Goal: Task Accomplishment & Management: Manage account settings

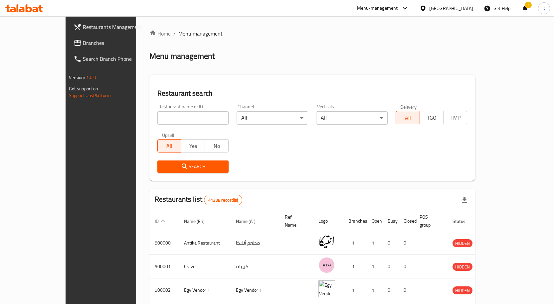
click at [83, 46] on span "Branches" at bounding box center [118, 43] width 70 height 8
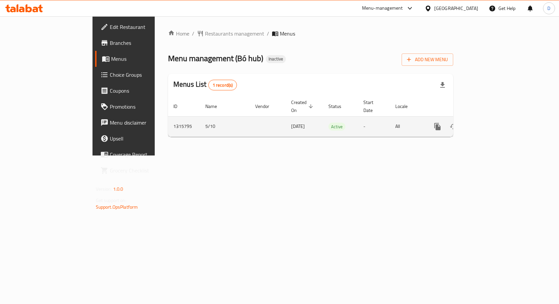
click at [488, 124] on icon "enhanced table" at bounding box center [485, 127] width 6 height 6
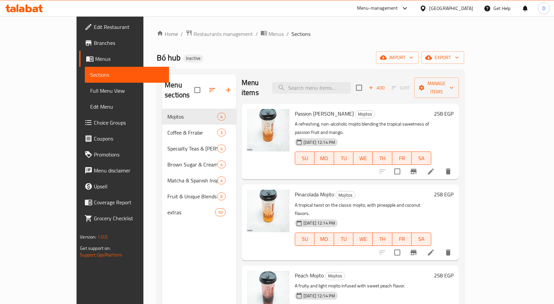
scroll to position [3, 0]
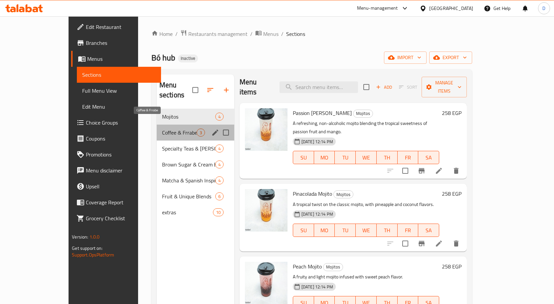
click at [176, 129] on span "Coffee & Frrabe" at bounding box center [179, 133] width 35 height 8
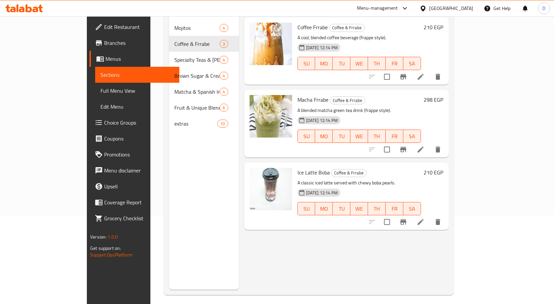
scroll to position [93, 0]
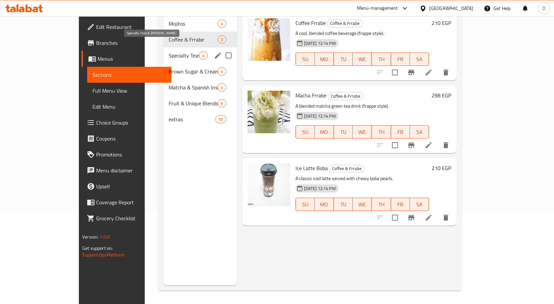
click at [169, 52] on span "Specialty Teas & [PERSON_NAME]" at bounding box center [184, 56] width 30 height 8
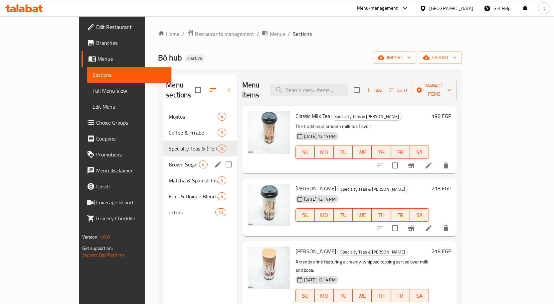
click at [169, 161] on span "Brown Sugar & Cream Brulee" at bounding box center [184, 165] width 30 height 8
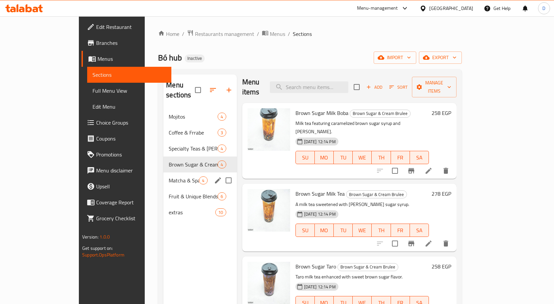
drag, startPoint x: 150, startPoint y: 167, endPoint x: 180, endPoint y: 181, distance: 33.3
click at [169, 177] on span "Matcha & Spanish Inspired" at bounding box center [184, 181] width 30 height 8
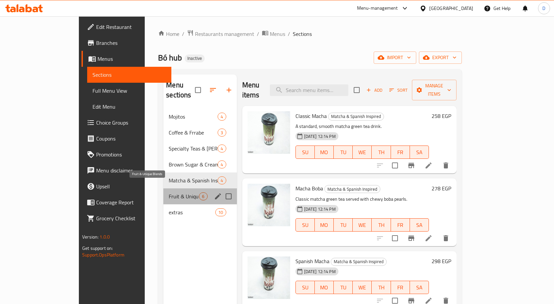
click at [169, 193] on span "Fruit & Unique Blends" at bounding box center [184, 197] width 30 height 8
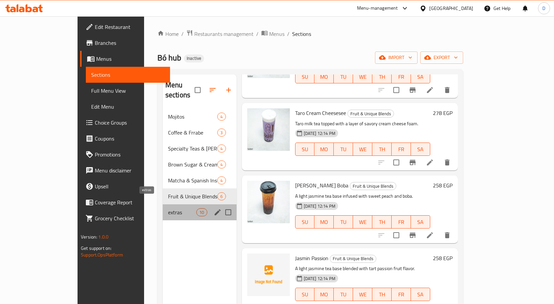
click at [168, 209] on span "extras" at bounding box center [182, 213] width 28 height 8
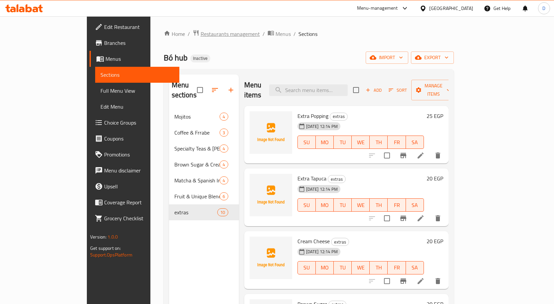
click at [201, 36] on span "Restaurants management" at bounding box center [230, 34] width 59 height 8
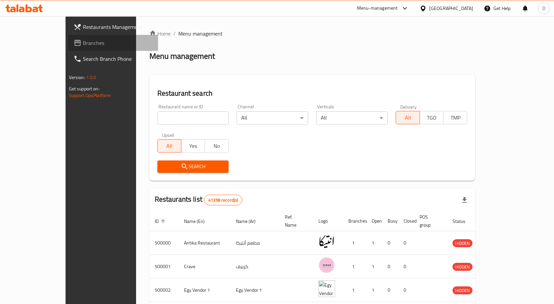
click at [68, 38] on link "Branches" at bounding box center [113, 43] width 90 height 16
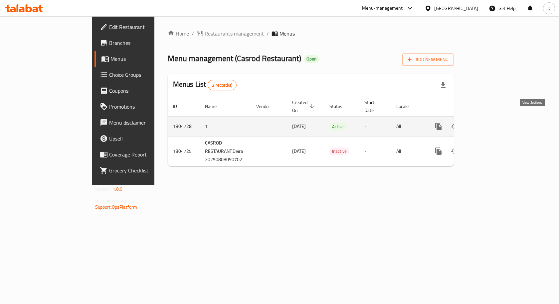
click at [490, 123] on icon "enhanced table" at bounding box center [486, 127] width 8 height 8
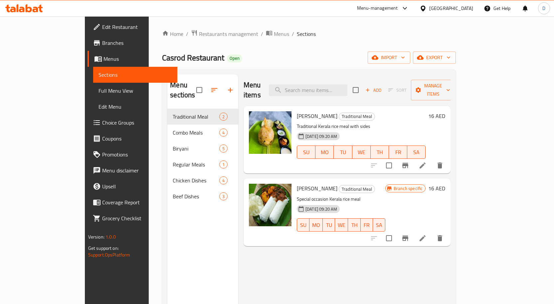
click at [98, 94] on span "Full Menu View" at bounding box center [135, 91] width 74 height 8
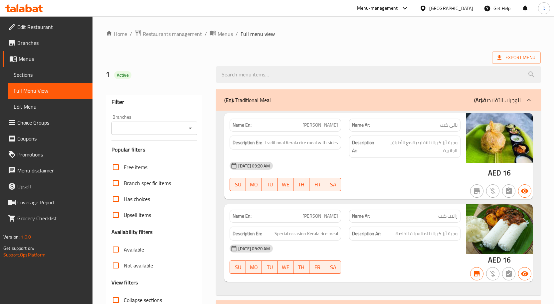
scroll to position [33, 0]
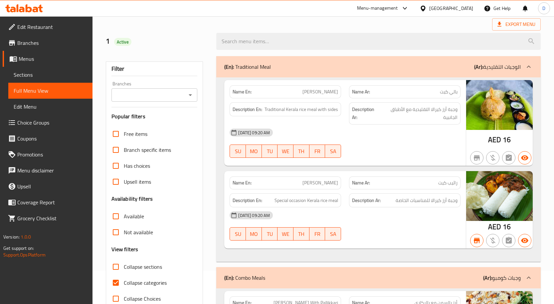
click at [156, 286] on span "Collapse categories" at bounding box center [145, 283] width 43 height 8
click at [124, 286] on input "Collapse categories" at bounding box center [116, 283] width 16 height 16
checkbox input "false"
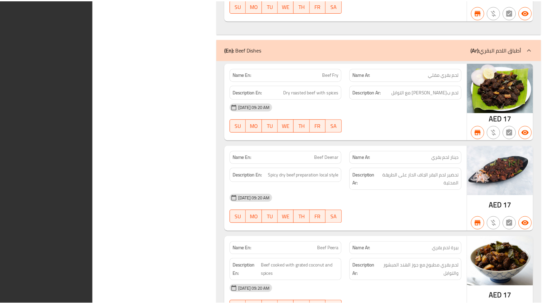
scroll to position [1700, 0]
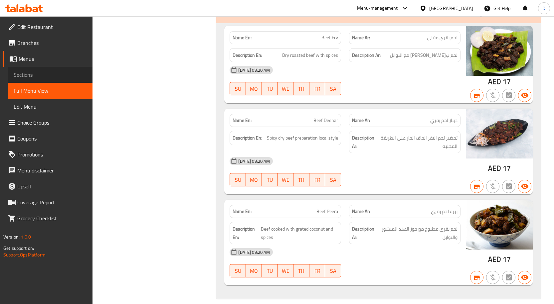
click at [42, 72] on span "Sections" at bounding box center [51, 75] width 74 height 8
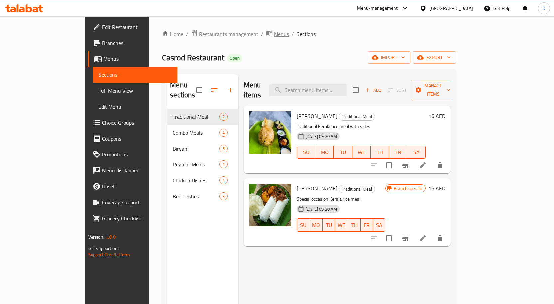
click at [274, 36] on span "Menus" at bounding box center [281, 34] width 15 height 8
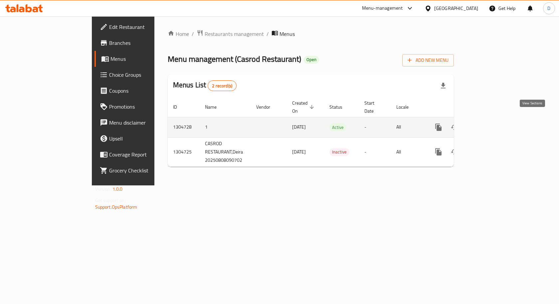
click at [490, 123] on icon "enhanced table" at bounding box center [486, 127] width 8 height 8
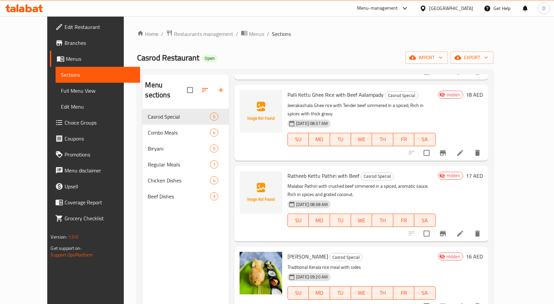
scroll to position [93, 0]
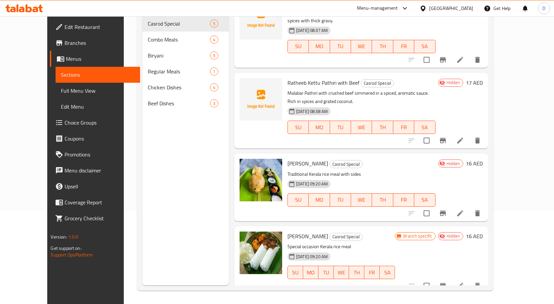
click at [463, 161] on span "Hidden" at bounding box center [453, 164] width 19 height 6
click at [464, 210] on icon at bounding box center [460, 214] width 8 height 8
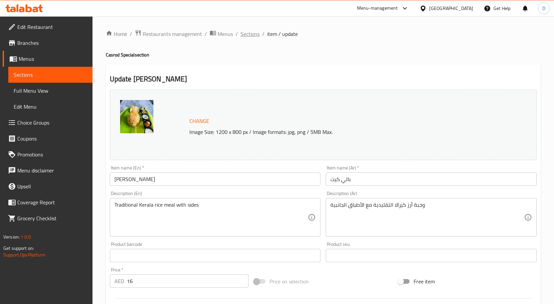
click at [254, 36] on span "Sections" at bounding box center [250, 34] width 19 height 8
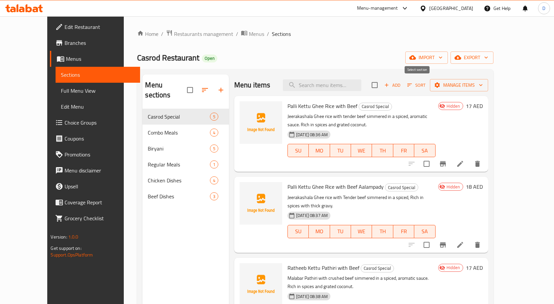
click at [382, 82] on input "checkbox" at bounding box center [375, 85] width 14 height 14
checkbox input "true"
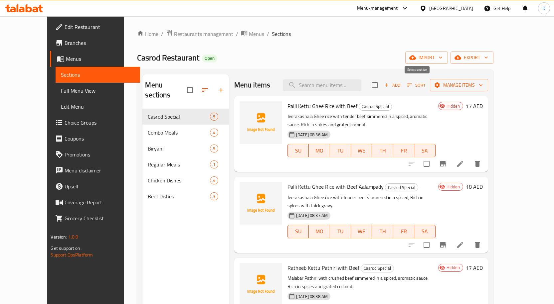
checkbox input "true"
click at [382, 85] on input "checkbox" at bounding box center [375, 85] width 14 height 14
checkbox input "false"
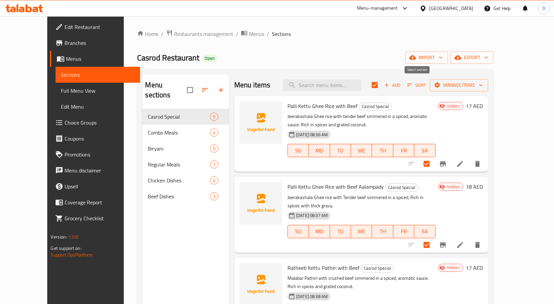
checkbox input "false"
click at [434, 167] on input "checkbox" at bounding box center [427, 164] width 14 height 14
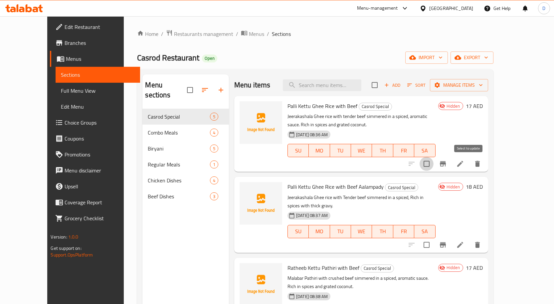
checkbox input "true"
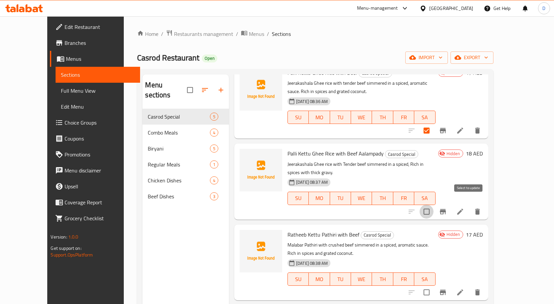
click at [434, 205] on input "checkbox" at bounding box center [427, 212] width 14 height 14
checkbox input "true"
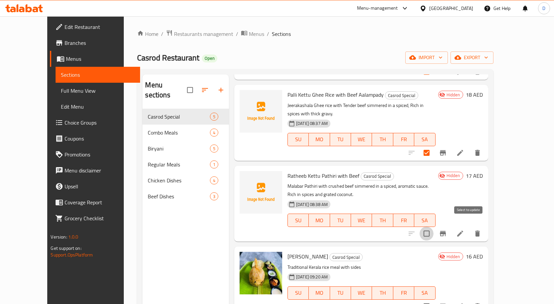
click at [434, 227] on input "checkbox" at bounding box center [427, 234] width 14 height 14
checkbox input "true"
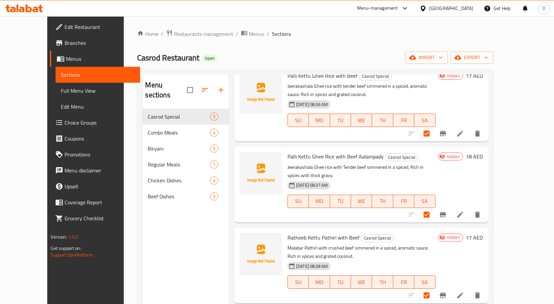
scroll to position [0, 0]
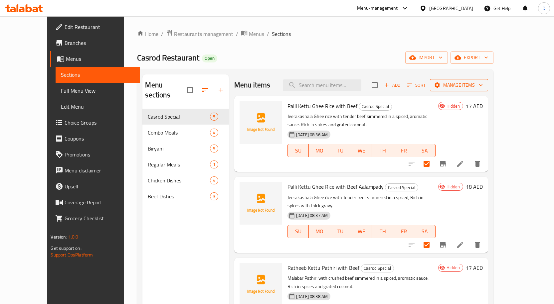
click at [483, 88] on span "Manage items" at bounding box center [459, 85] width 48 height 8
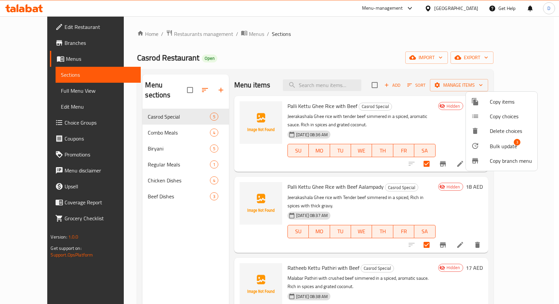
click at [510, 149] on span "Bulk update" at bounding box center [503, 146] width 27 height 8
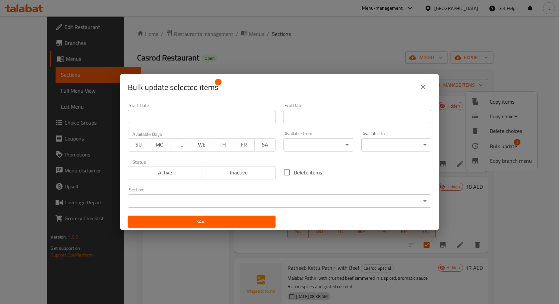
click at [427, 85] on icon "close" at bounding box center [423, 87] width 8 height 8
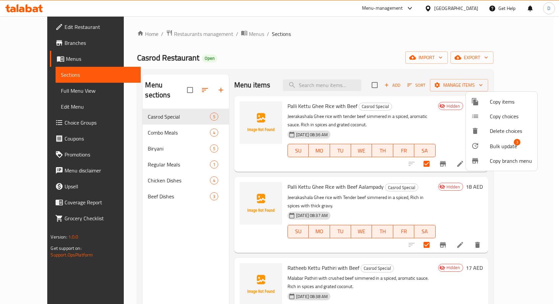
click at [445, 104] on div at bounding box center [279, 152] width 559 height 304
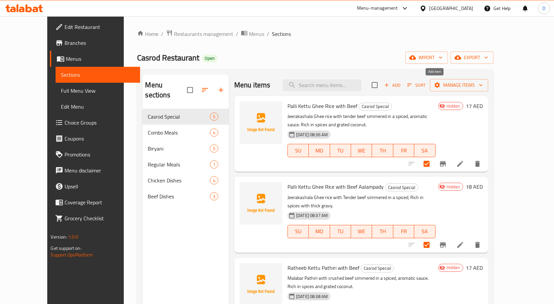
click at [401, 88] on span "Add" at bounding box center [392, 86] width 18 height 8
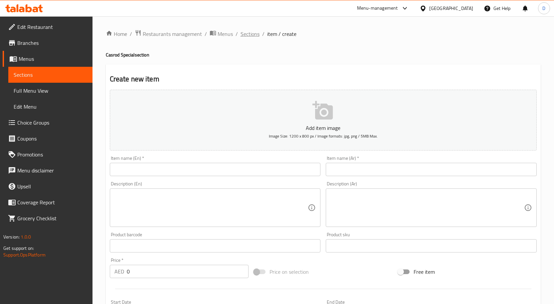
click at [252, 33] on span "Sections" at bounding box center [250, 34] width 19 height 8
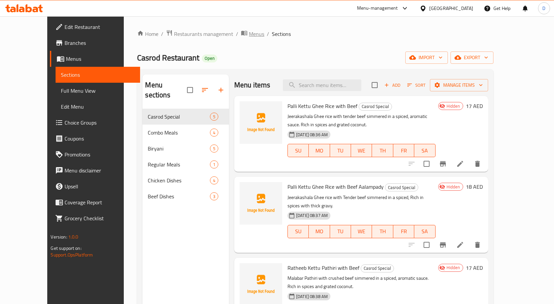
click at [249, 36] on span "Menus" at bounding box center [256, 34] width 15 height 8
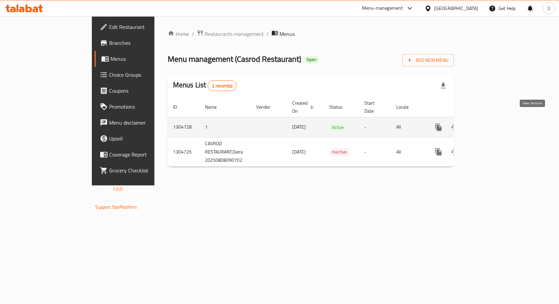
click at [489, 124] on icon "enhanced table" at bounding box center [486, 127] width 6 height 6
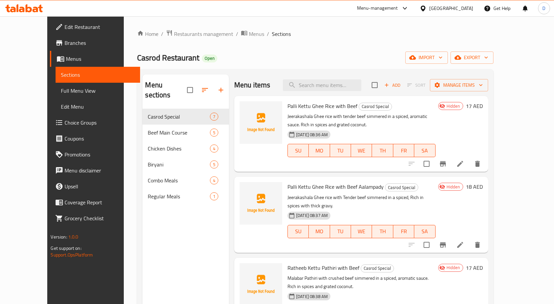
click at [159, 205] on div "Menu sections Casrod Special 7 Beef Main Course 5 Chicken Dishes 4 Biryani 5 Co…" at bounding box center [185, 227] width 87 height 304
click at [442, 54] on span "import" at bounding box center [427, 58] width 32 height 8
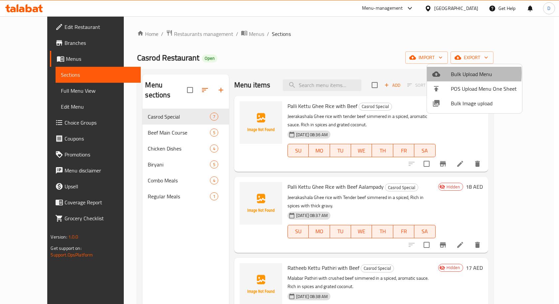
click at [451, 74] on span "Bulk Upload Menu" at bounding box center [484, 74] width 66 height 8
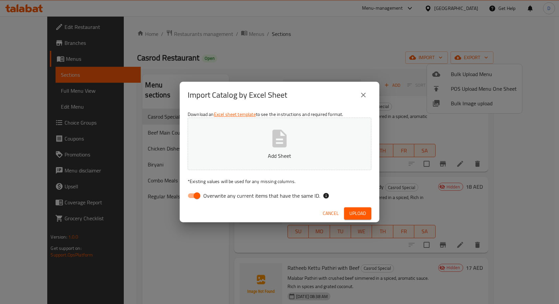
click at [249, 197] on span "Overwrite any current items that have the same ID." at bounding box center [261, 196] width 117 height 8
click at [216, 197] on input "Overwrite any current items that have the same ID." at bounding box center [197, 196] width 38 height 13
checkbox input "false"
click at [351, 214] on span "Upload" at bounding box center [357, 214] width 17 height 8
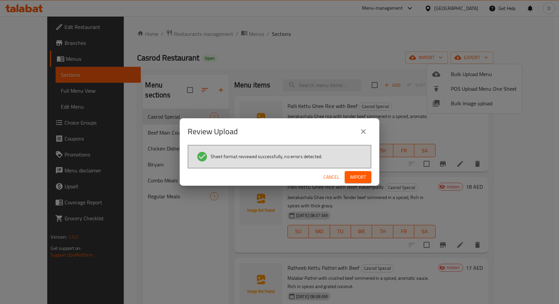
click at [355, 180] on span "Import" at bounding box center [358, 177] width 16 height 8
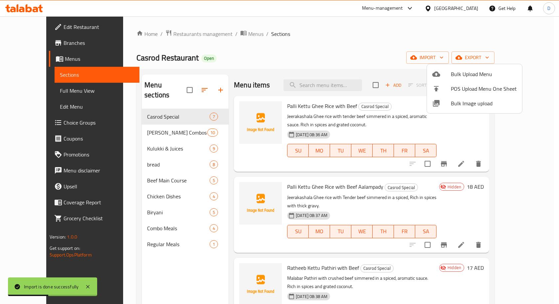
click at [149, 120] on div at bounding box center [279, 152] width 559 height 304
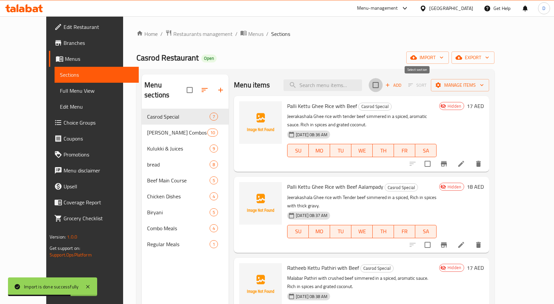
click at [383, 87] on input "checkbox" at bounding box center [376, 85] width 14 height 14
checkbox input "true"
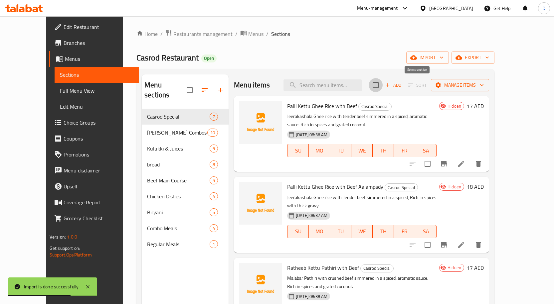
checkbox input "true"
click at [484, 88] on span "Manage items" at bounding box center [460, 85] width 48 height 8
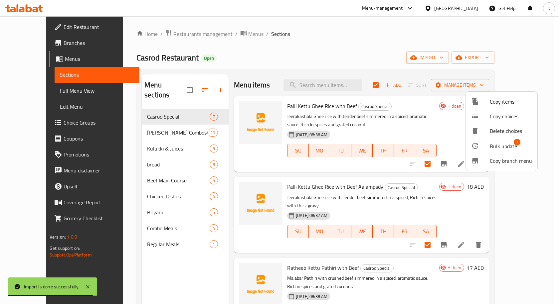
click at [505, 157] on span "Copy branch menu" at bounding box center [511, 161] width 42 height 8
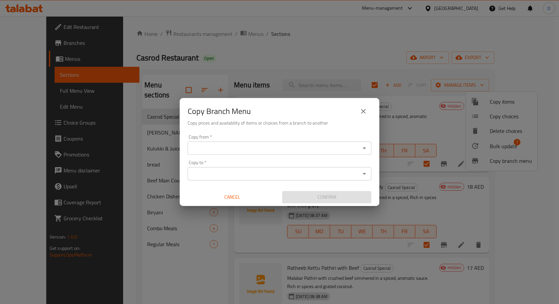
click at [244, 202] on button "Cancel" at bounding box center [232, 197] width 89 height 12
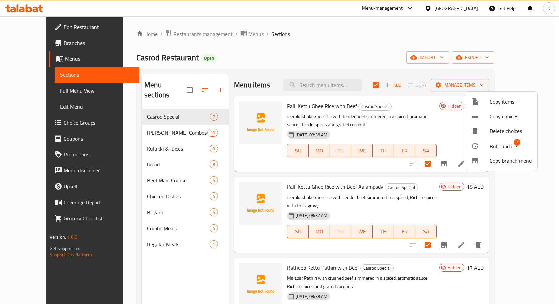
click at [505, 145] on span "Bulk update" at bounding box center [503, 146] width 27 height 8
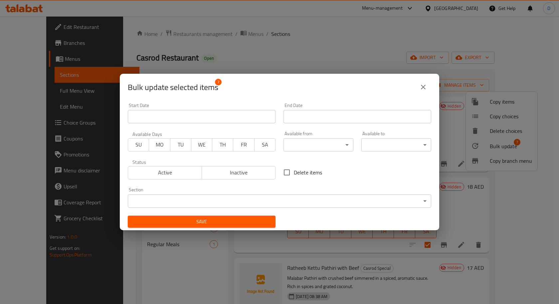
click at [245, 179] on button "Inactive" at bounding box center [239, 172] width 74 height 13
click at [243, 229] on div "Save" at bounding box center [202, 222] width 156 height 20
click at [246, 227] on button "Save" at bounding box center [202, 222] width 148 height 12
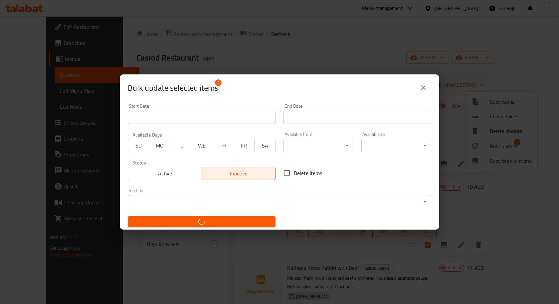
checkbox input "false"
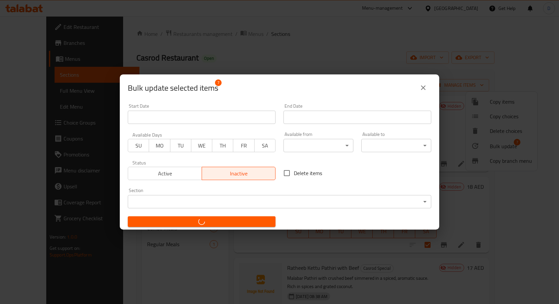
checkbox input "false"
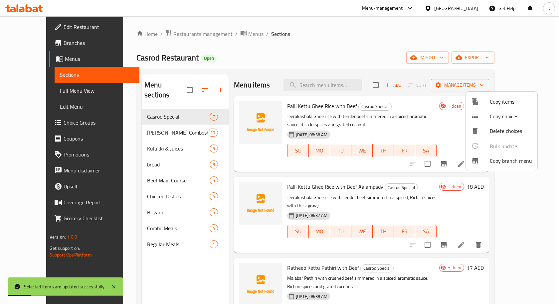
click at [152, 124] on div at bounding box center [279, 152] width 559 height 304
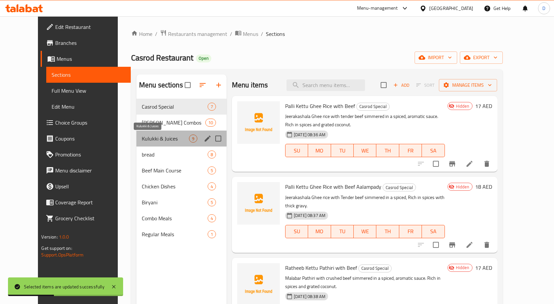
click at [160, 138] on span "Kulukki & Juices" at bounding box center [165, 139] width 47 height 8
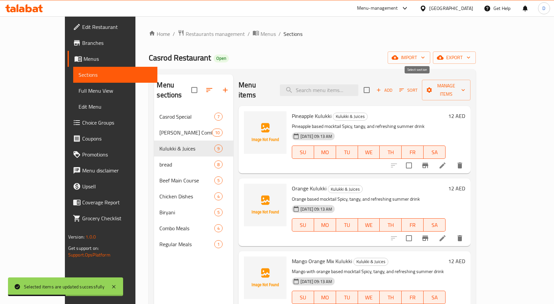
drag, startPoint x: 413, startPoint y: 88, endPoint x: 440, endPoint y: 91, distance: 26.7
click at [374, 88] on input "checkbox" at bounding box center [367, 90] width 14 height 14
checkbox input "true"
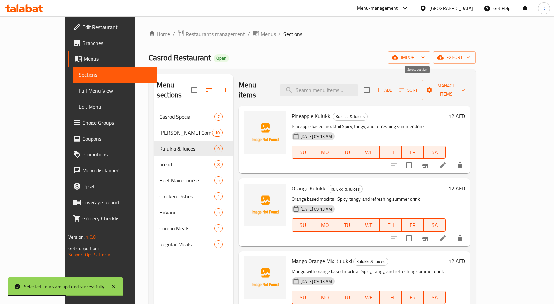
checkbox input "true"
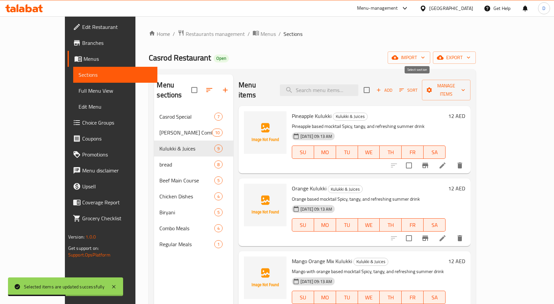
checkbox input "true"
click at [465, 83] on span "Manage items" at bounding box center [446, 90] width 38 height 17
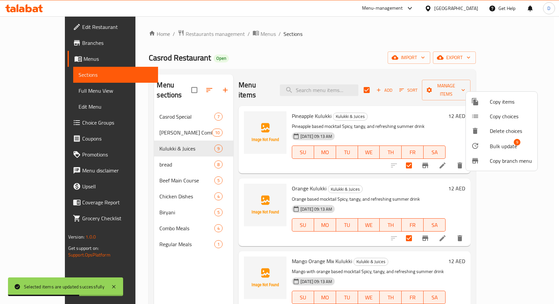
click at [487, 143] on div at bounding box center [480, 146] width 19 height 8
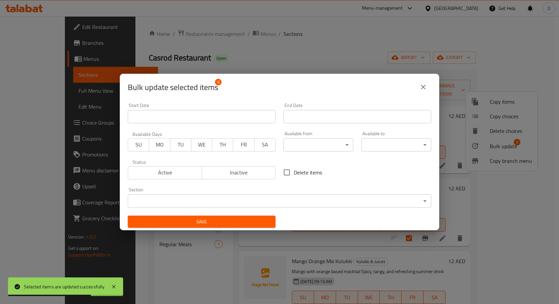
click at [253, 173] on span "Inactive" at bounding box center [239, 173] width 69 height 10
click at [250, 224] on span "Save" at bounding box center [201, 222] width 137 height 8
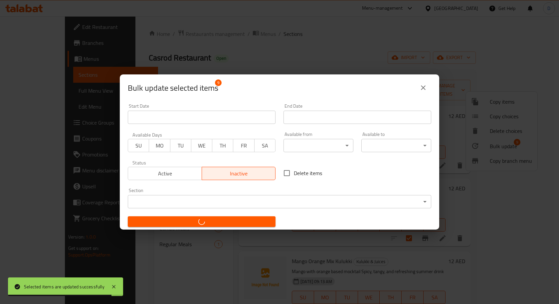
checkbox input "false"
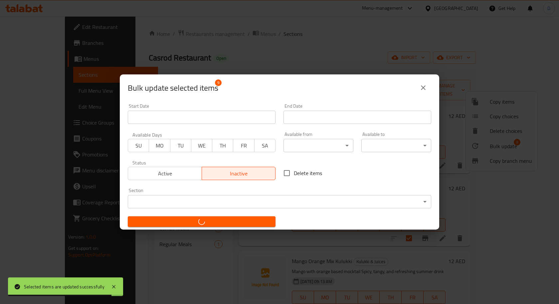
checkbox input "false"
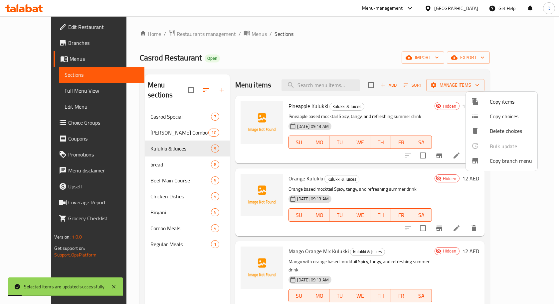
click at [150, 156] on div at bounding box center [279, 152] width 559 height 304
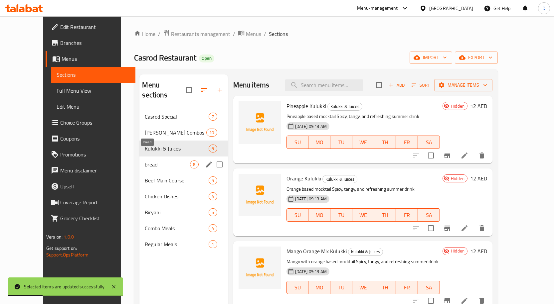
click at [145, 161] on span "bread" at bounding box center [167, 165] width 45 height 8
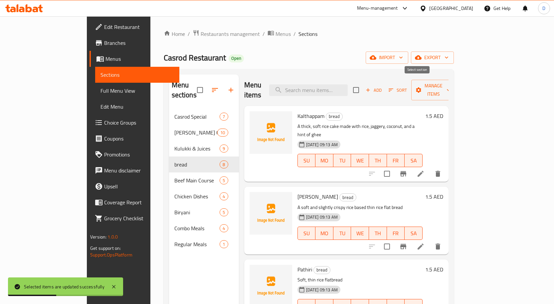
click at [363, 85] on input "checkbox" at bounding box center [356, 90] width 14 height 14
checkbox input "true"
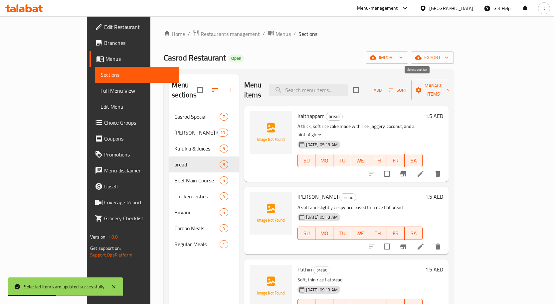
checkbox input "true"
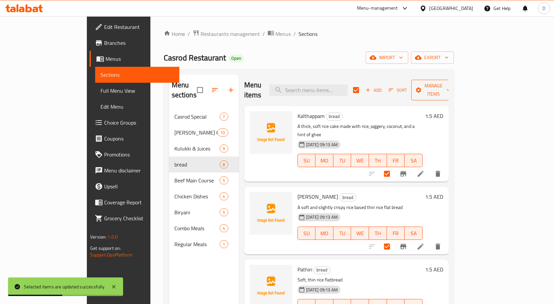
click at [450, 85] on span "Manage items" at bounding box center [434, 90] width 34 height 17
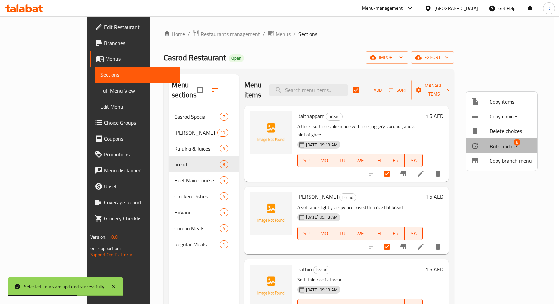
click at [492, 149] on span "Bulk update" at bounding box center [503, 146] width 27 height 8
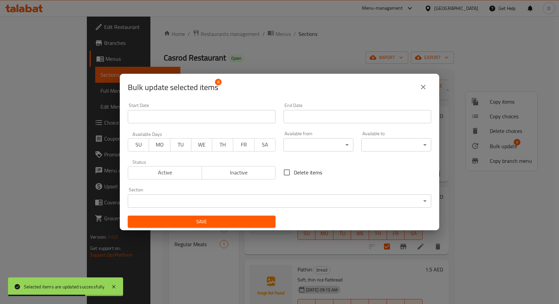
click at [252, 175] on span "Inactive" at bounding box center [239, 173] width 69 height 10
click at [192, 218] on span "Save" at bounding box center [201, 222] width 137 height 8
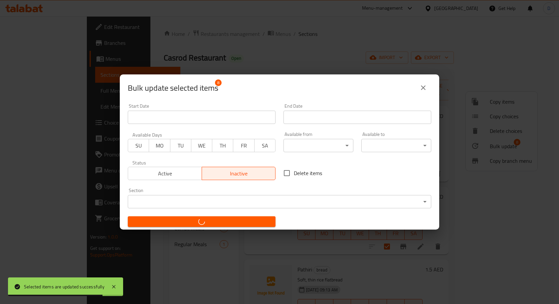
checkbox input "false"
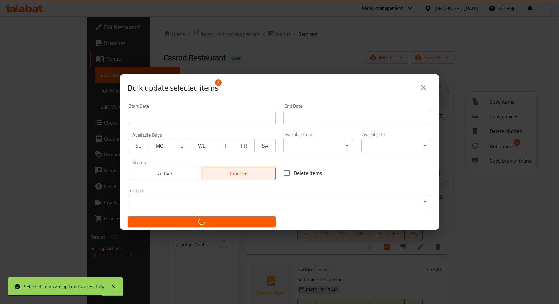
checkbox input "false"
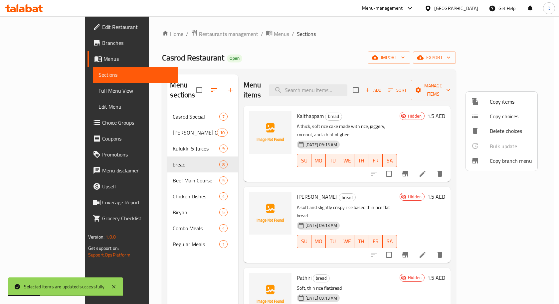
click at [36, 88] on div at bounding box center [279, 152] width 559 height 304
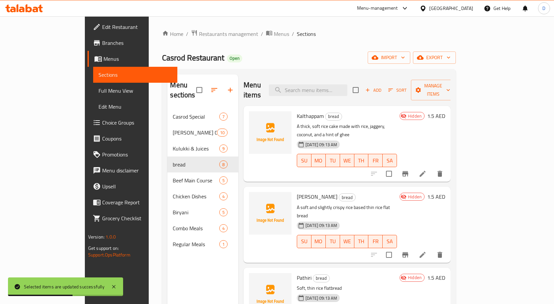
drag, startPoint x: 32, startPoint y: 92, endPoint x: 58, endPoint y: 100, distance: 26.8
click at [98, 92] on span "Full Menu View" at bounding box center [135, 91] width 74 height 8
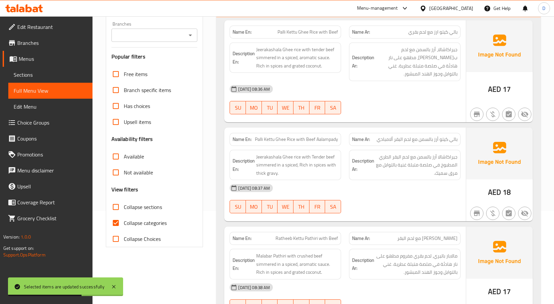
scroll to position [100, 0]
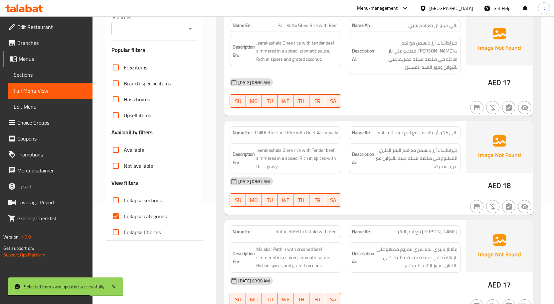
click at [146, 216] on span "Collapse categories" at bounding box center [145, 217] width 43 height 8
click at [124, 216] on input "Collapse categories" at bounding box center [116, 217] width 16 height 16
checkbox input "false"
click at [116, 203] on input "Collapse sections" at bounding box center [116, 201] width 16 height 16
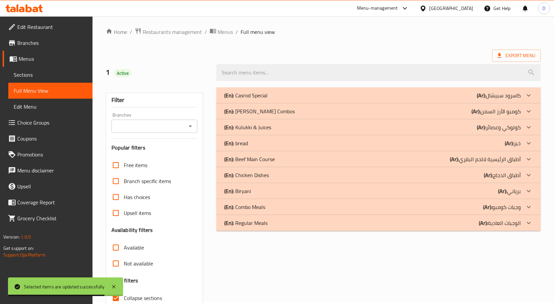
scroll to position [0, 0]
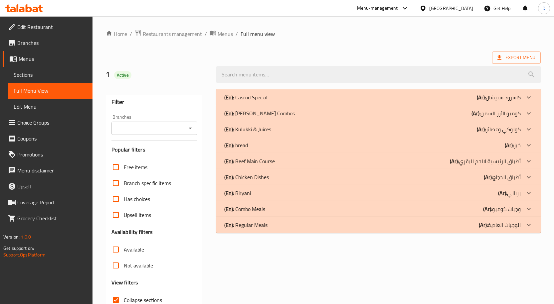
click at [514, 148] on p "(Ar): خبز" at bounding box center [513, 145] width 16 height 8
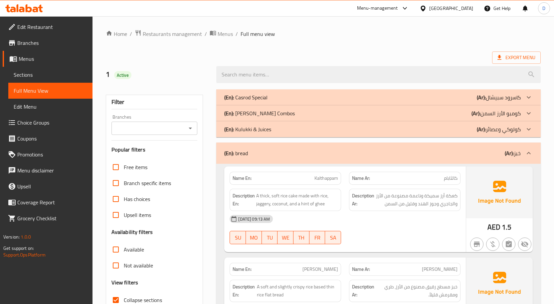
click at [513, 133] on p "(Ar): كولوكي وعصائر" at bounding box center [499, 129] width 44 height 8
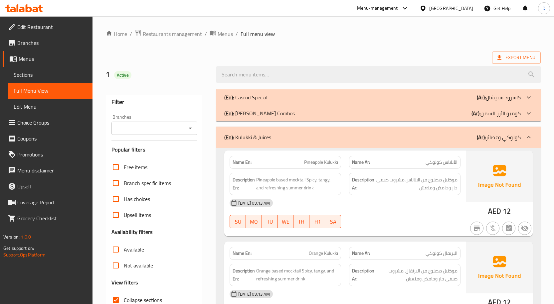
click at [514, 116] on p "(Ar): كومبو الأرز السمن" at bounding box center [495, 113] width 49 height 8
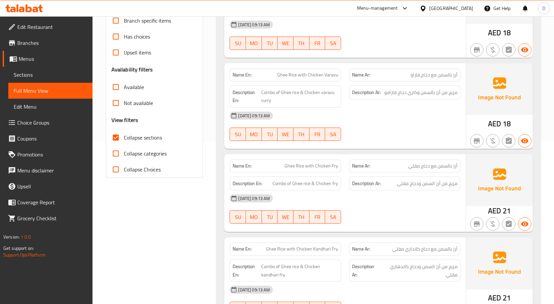
scroll to position [166, 0]
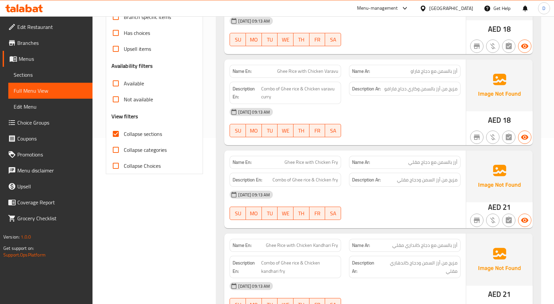
click at [117, 135] on input "Collapse sections" at bounding box center [116, 134] width 16 height 16
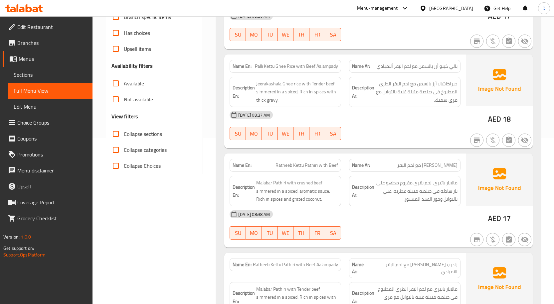
click at [115, 132] on input "Collapse sections" at bounding box center [116, 134] width 16 height 16
checkbox input "true"
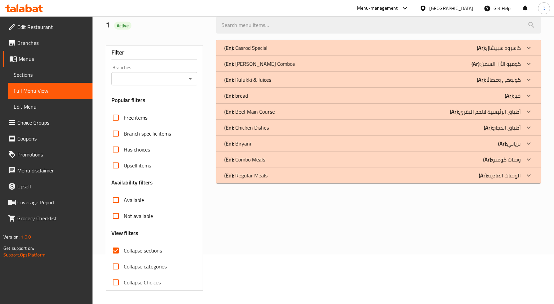
scroll to position [50, 0]
click at [24, 64] on link "Menus" at bounding box center [48, 59] width 90 height 16
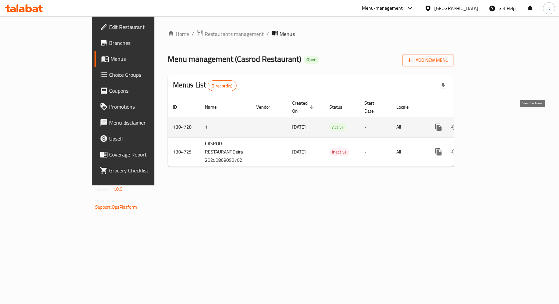
click at [490, 123] on icon "enhanced table" at bounding box center [486, 127] width 8 height 8
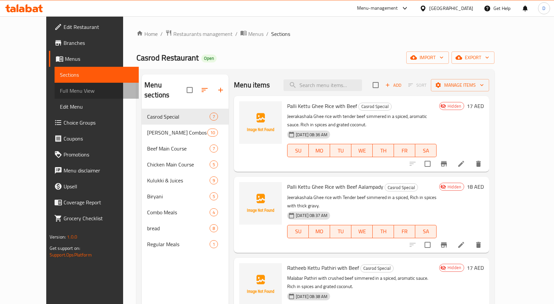
click at [60, 89] on span "Full Menu View" at bounding box center [97, 91] width 74 height 8
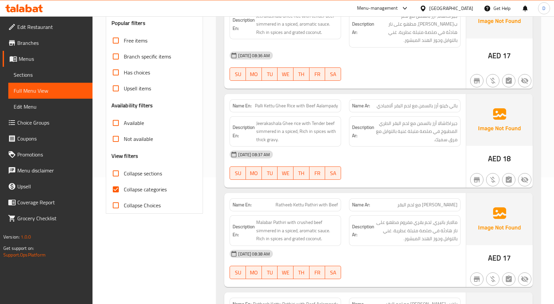
scroll to position [133, 0]
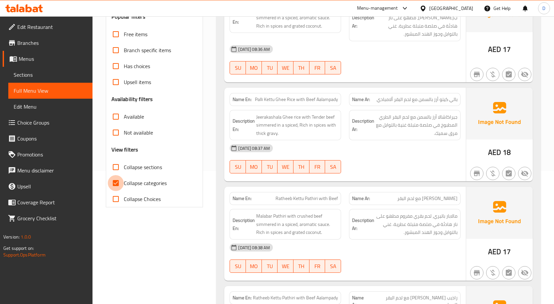
click at [123, 184] on input "Collapse categories" at bounding box center [116, 183] width 16 height 16
checkbox input "false"
click at [115, 169] on input "Collapse sections" at bounding box center [116, 167] width 16 height 16
checkbox input "true"
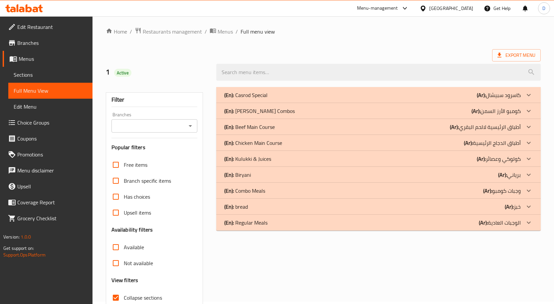
scroll to position [0, 0]
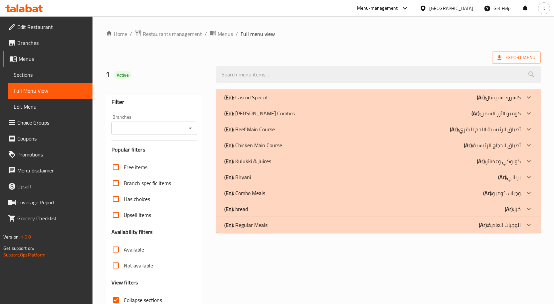
click at [522, 161] on div at bounding box center [529, 161] width 16 height 16
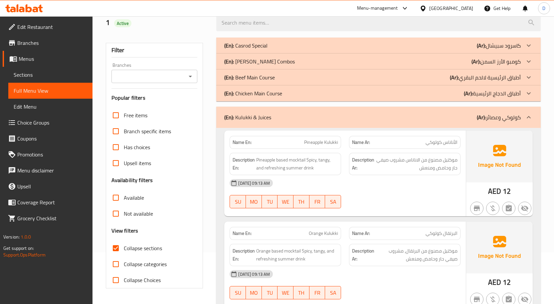
scroll to position [67, 0]
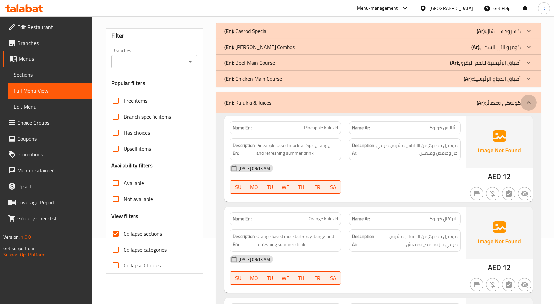
click at [521, 104] on div at bounding box center [529, 103] width 16 height 16
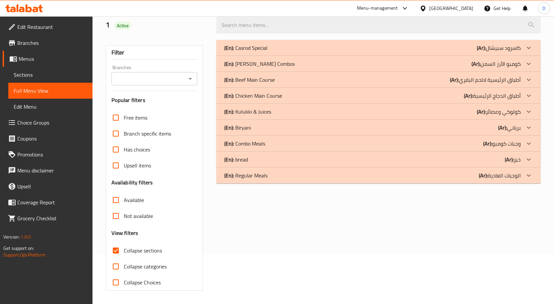
scroll to position [49, 0]
click at [511, 63] on p "(Ar): كومبو الأرز السمن" at bounding box center [495, 64] width 49 height 8
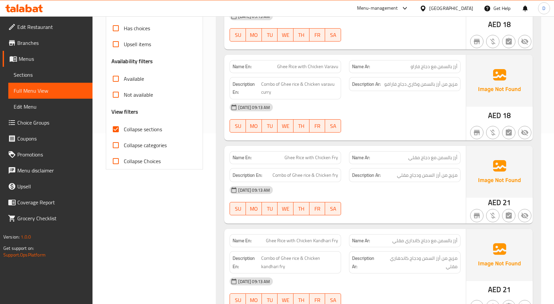
scroll to position [182, 0]
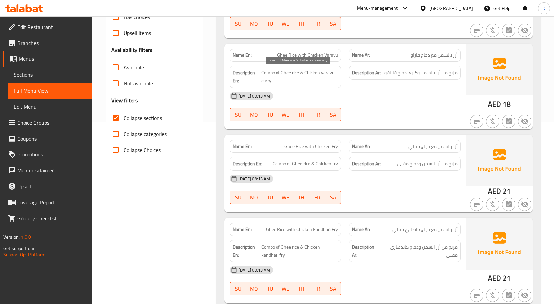
click at [268, 73] on span "Combo of Ghee rice & Chicken varavu curry" at bounding box center [299, 77] width 77 height 16
copy span "Combo"
drag, startPoint x: 28, startPoint y: 72, endPoint x: 35, endPoint y: 71, distance: 6.7
click at [28, 72] on span "Sections" at bounding box center [51, 75] width 74 height 8
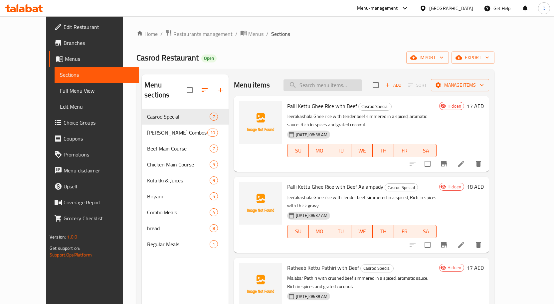
click at [349, 83] on input "search" at bounding box center [322, 86] width 79 height 12
paste input "Combo"
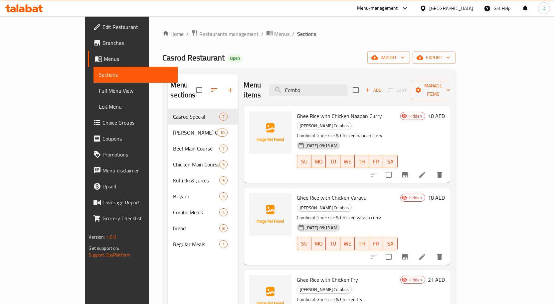
type input "Combo"
click at [99, 88] on span "Full Menu View" at bounding box center [136, 91] width 74 height 8
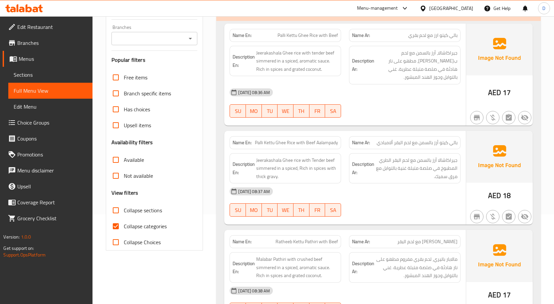
scroll to position [100, 0]
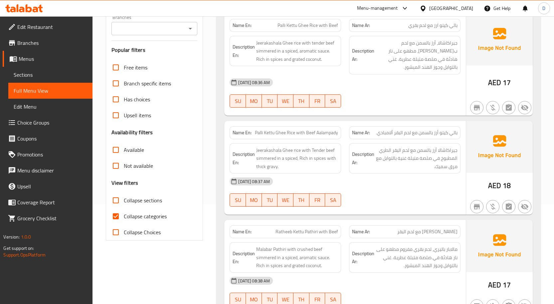
click at [136, 216] on span "Collapse categories" at bounding box center [145, 217] width 43 height 8
click at [124, 216] on input "Collapse categories" at bounding box center [116, 217] width 16 height 16
checkbox input "false"
click at [136, 203] on span "Collapse sections" at bounding box center [143, 201] width 38 height 8
click at [124, 203] on input "Collapse sections" at bounding box center [116, 201] width 16 height 16
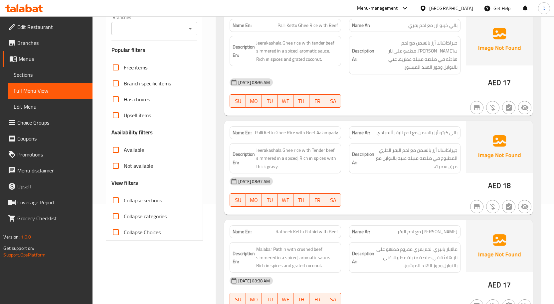
checkbox input "true"
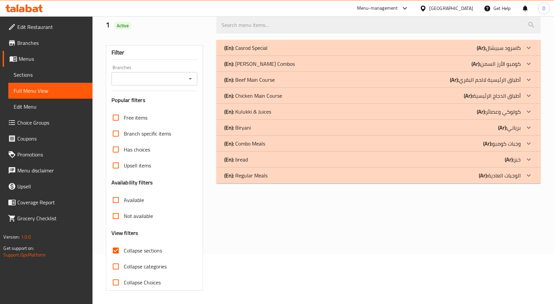
scroll to position [50, 0]
click at [496, 77] on p "(Ar): أطباق الرئيسية لالحم البقري" at bounding box center [485, 80] width 71 height 8
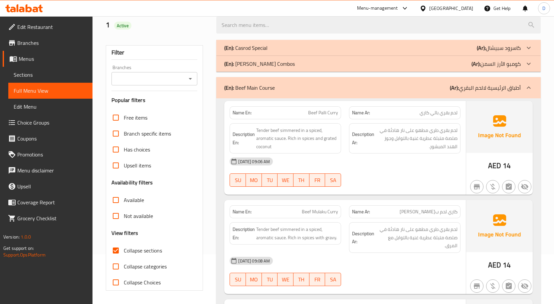
click at [497, 82] on div "(En): Beef Main Course (Ar): أطباق الرئيسية لالحم البقري" at bounding box center [378, 87] width 324 height 21
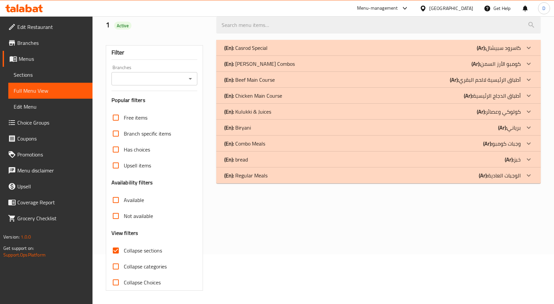
click at [503, 66] on p "(Ar): كومبو الأرز السمن" at bounding box center [495, 64] width 49 height 8
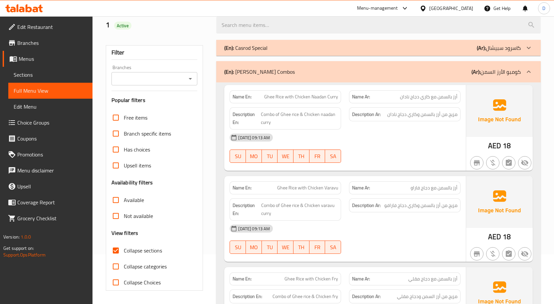
click at [277, 94] on span "Ghee Rice with Chicken Naadan Curry" at bounding box center [301, 96] width 74 height 7
copy span "Ghee Rice with Chicken Naadan Curry"
click at [38, 71] on span "Sections" at bounding box center [51, 75] width 74 height 8
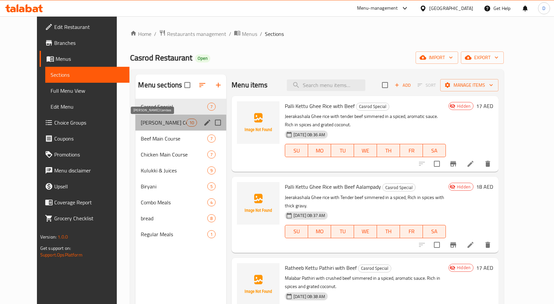
click at [149, 124] on span "Ghee Rice Combos" at bounding box center [163, 123] width 45 height 8
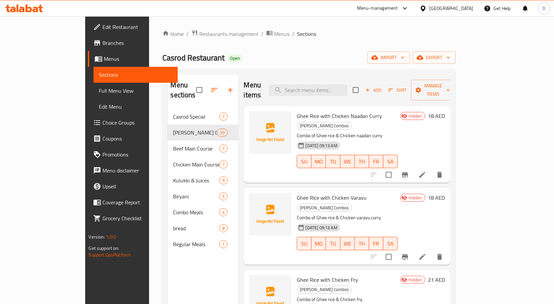
click at [432, 169] on li at bounding box center [422, 175] width 19 height 12
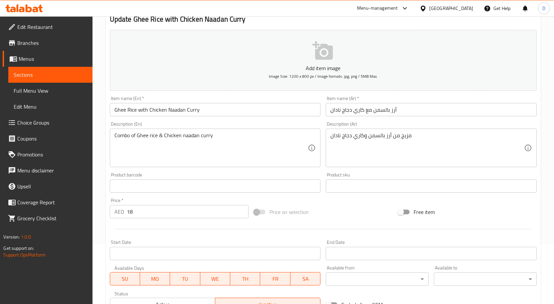
scroll to position [67, 0]
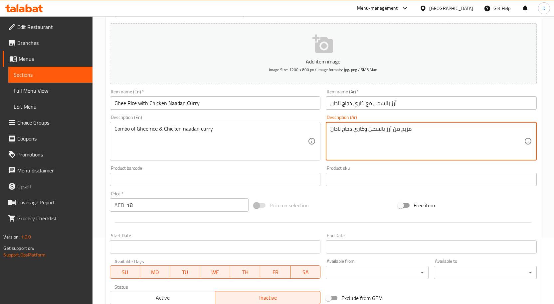
click at [406, 132] on textarea "مزيج من أرز بالسمن وكاري دجاج نادان" at bounding box center [427, 142] width 194 height 32
click at [409, 133] on textarea "كومبو من أرز بالسمن وكاري دجاج نادان" at bounding box center [427, 142] width 194 height 32
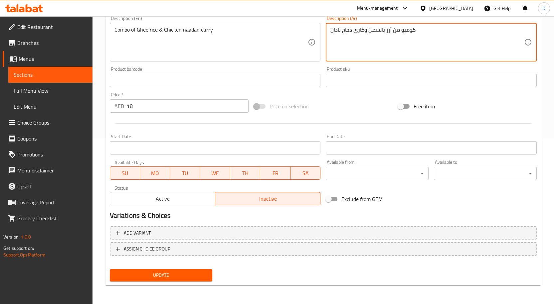
type textarea "كومبو من أرز بالسمن وكاري دجاج نادان"
click at [183, 279] on span "Update" at bounding box center [161, 275] width 92 height 8
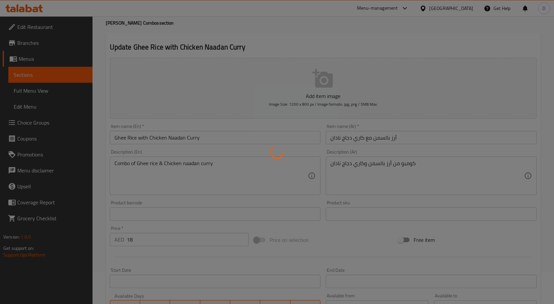
scroll to position [0, 0]
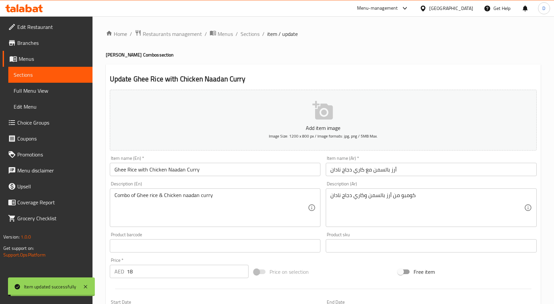
click at [259, 39] on div "Home / Restaurants management / Menus / Sections / item / update Ghee Rice Comb…" at bounding box center [323, 243] width 435 height 427
click at [249, 34] on span "Sections" at bounding box center [250, 34] width 19 height 8
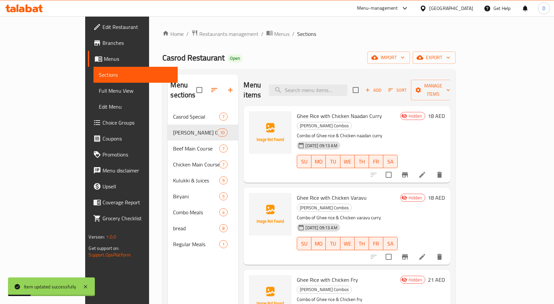
click at [426, 253] on icon at bounding box center [422, 257] width 8 height 8
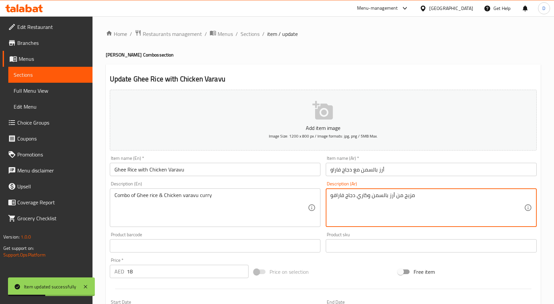
click at [409, 194] on textarea "مزيج من أرز بالسمن وكاري دجاج فارافو" at bounding box center [427, 208] width 194 height 32
paste textarea "ومبو"
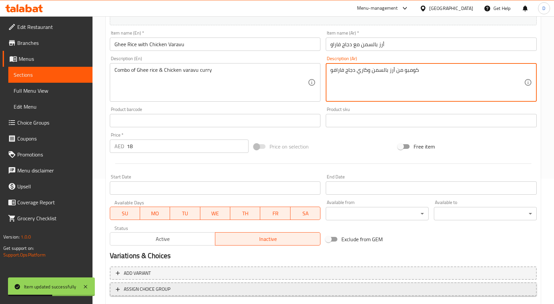
scroll to position [166, 0]
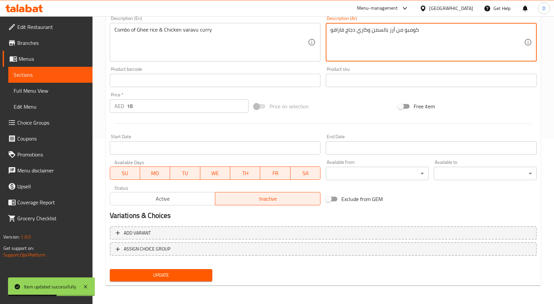
type textarea "كومبو من أرز بالسمن وكاري دجاج فارافو"
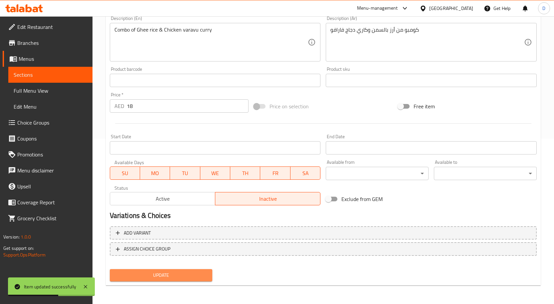
drag, startPoint x: 185, startPoint y: 272, endPoint x: 194, endPoint y: 265, distance: 11.1
click at [186, 271] on span "Update" at bounding box center [161, 275] width 92 height 8
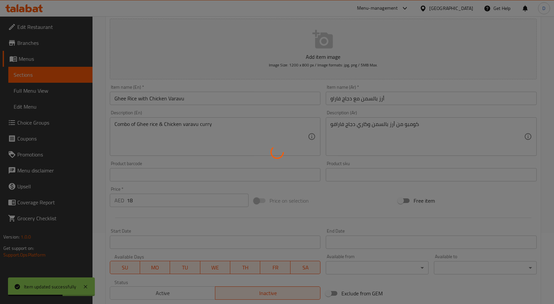
scroll to position [0, 0]
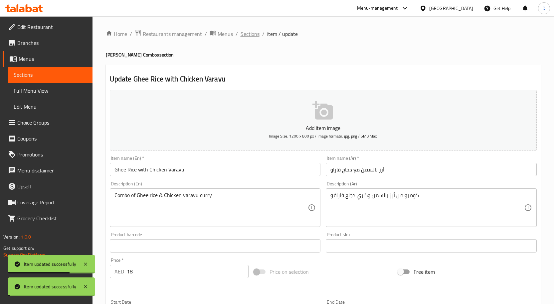
click at [248, 33] on span "Sections" at bounding box center [250, 34] width 19 height 8
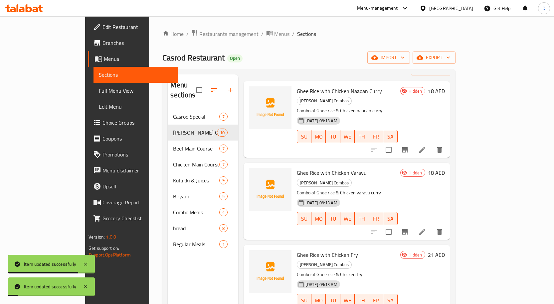
scroll to position [67, 0]
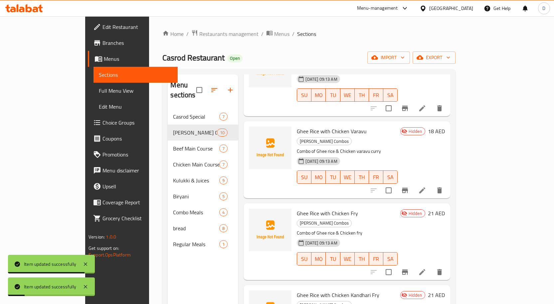
click at [432, 266] on li at bounding box center [422, 272] width 19 height 12
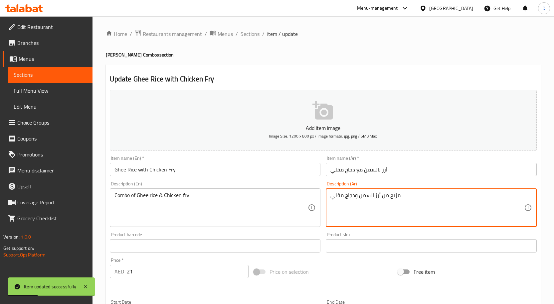
click at [396, 199] on textarea "مزيج من أرز السمن ودجاج مقلي" at bounding box center [427, 208] width 194 height 32
paste textarea "ومبو"
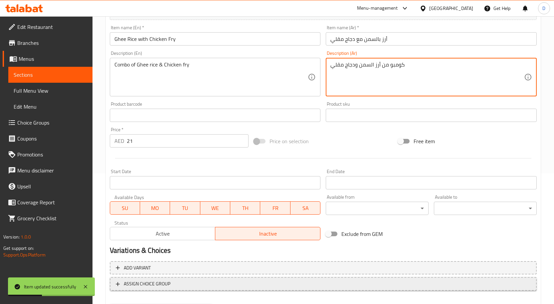
scroll to position [166, 0]
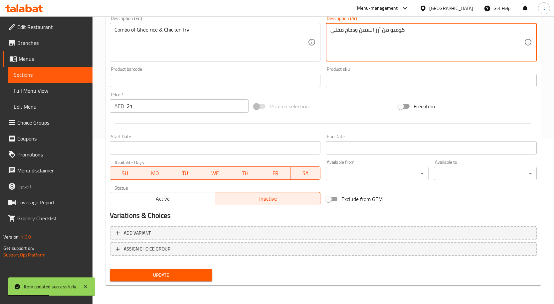
type textarea "كومبو من أرز السمن ودجاج مقلي"
click at [172, 279] on span "Update" at bounding box center [161, 275] width 92 height 8
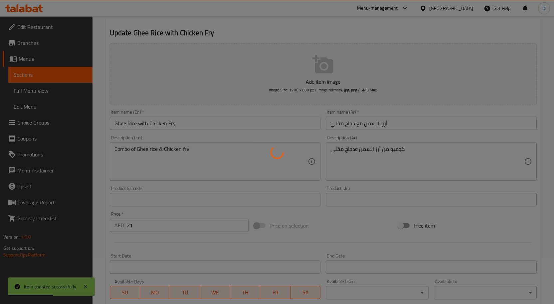
scroll to position [0, 0]
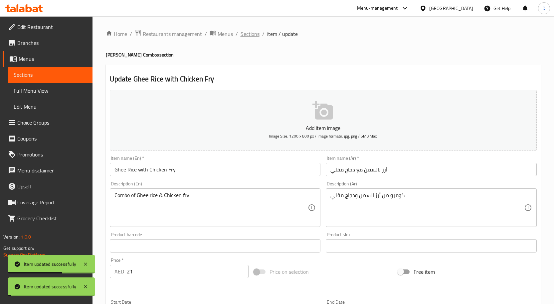
click at [248, 30] on span "Sections" at bounding box center [250, 34] width 19 height 8
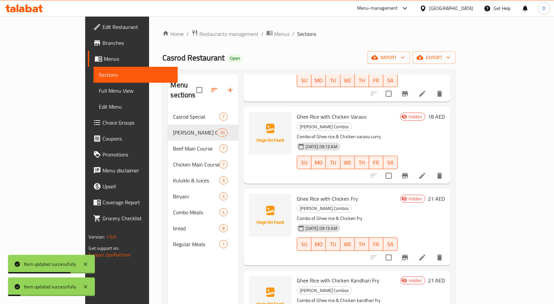
scroll to position [100, 0]
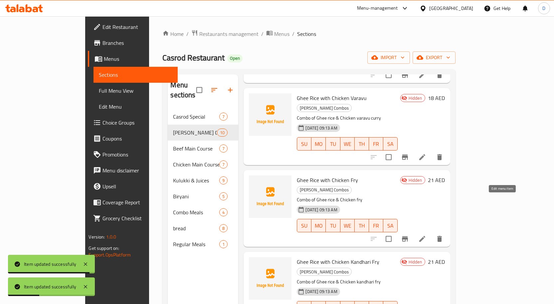
click at [426, 235] on icon at bounding box center [422, 239] width 8 height 8
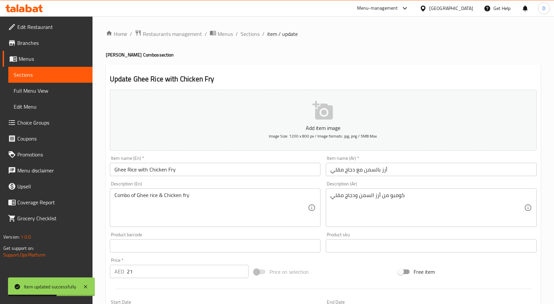
click at [248, 37] on span "Sections" at bounding box center [250, 34] width 19 height 8
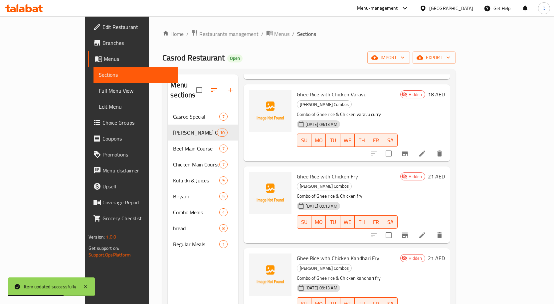
scroll to position [133, 0]
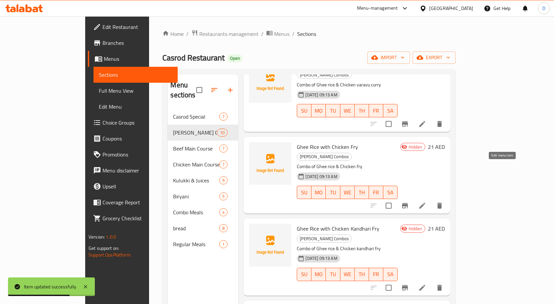
click at [426, 202] on icon at bounding box center [422, 206] width 8 height 8
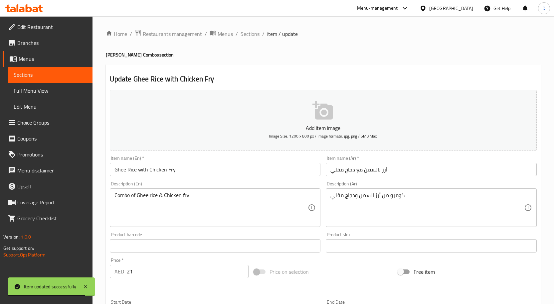
click at [250, 31] on span "Sections" at bounding box center [250, 34] width 19 height 8
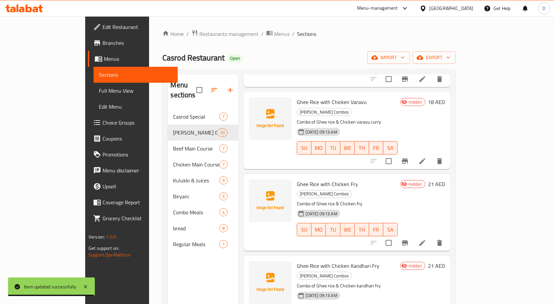
scroll to position [100, 0]
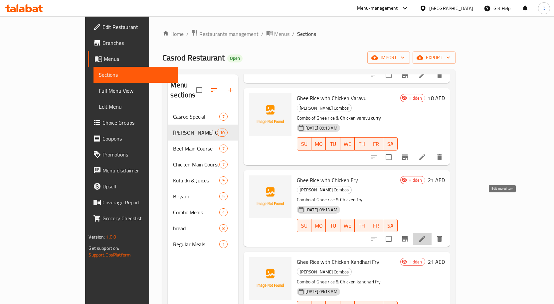
click at [426, 235] on icon at bounding box center [422, 239] width 8 height 8
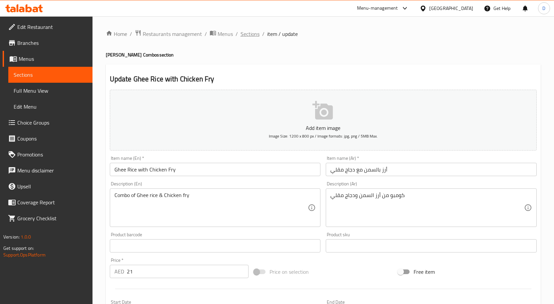
click at [243, 33] on span "Sections" at bounding box center [250, 34] width 19 height 8
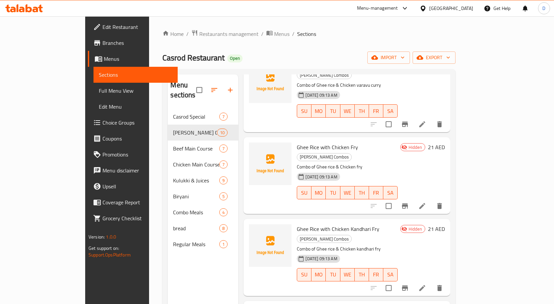
scroll to position [133, 0]
click at [426, 284] on icon at bounding box center [422, 288] width 8 height 8
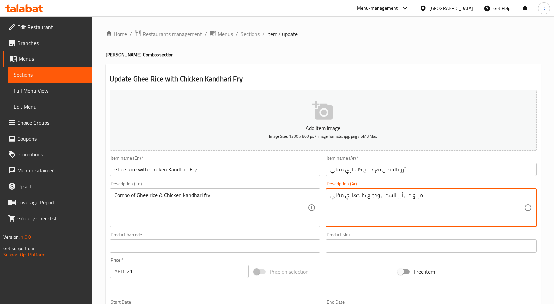
click at [417, 196] on textarea "مزيج من أرز السمن ودجاج كاندهاري مقلي" at bounding box center [427, 208] width 194 height 32
paste textarea "ومبو"
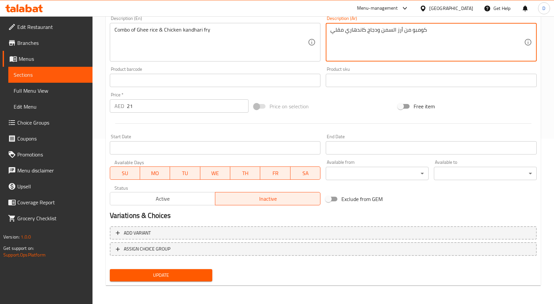
type textarea "كومبو من أرز السمن ودجاج كاندهاري مقلي"
click at [178, 275] on span "Update" at bounding box center [161, 275] width 92 height 8
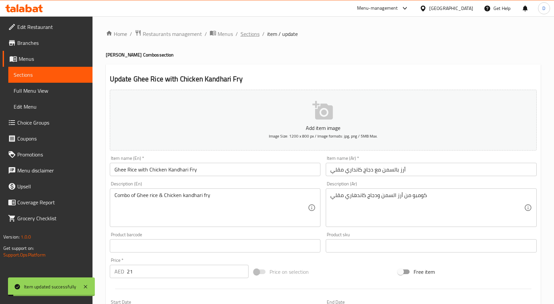
click at [253, 36] on span "Sections" at bounding box center [250, 34] width 19 height 8
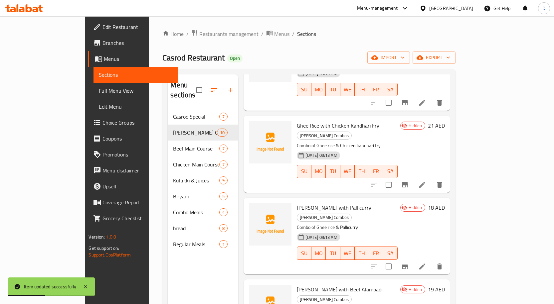
scroll to position [266, 0]
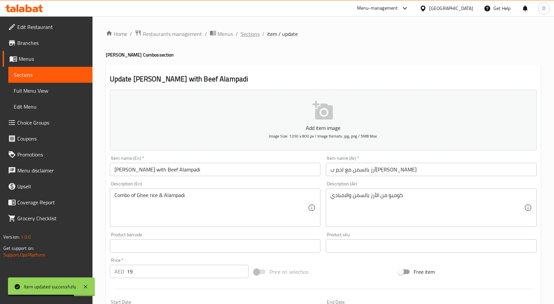
click at [244, 33] on span "Sections" at bounding box center [250, 34] width 19 height 8
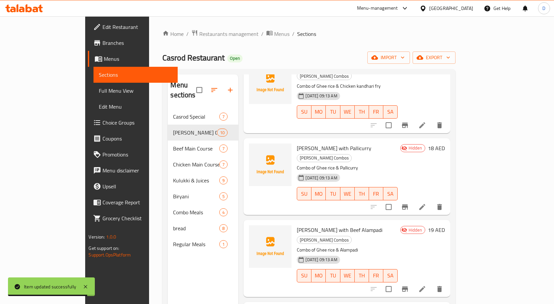
scroll to position [299, 0]
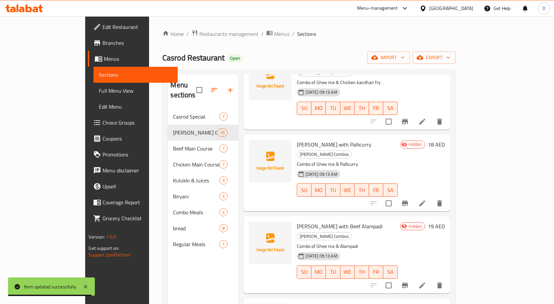
click at [426, 282] on icon at bounding box center [422, 286] width 8 height 8
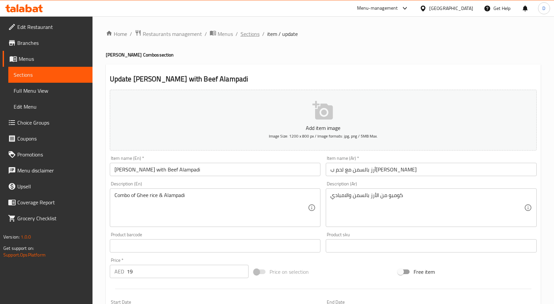
click at [241, 38] on span "Sections" at bounding box center [250, 34] width 19 height 8
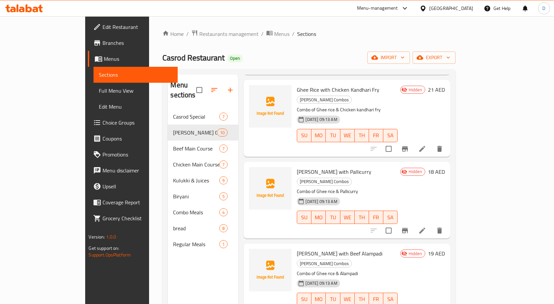
scroll to position [433, 0]
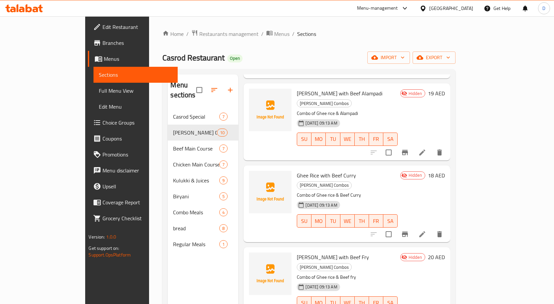
click at [447, 227] on div at bounding box center [407, 235] width 82 height 16
click at [426, 231] on icon at bounding box center [422, 235] width 8 height 8
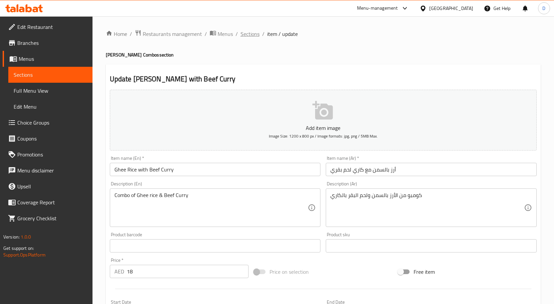
click at [247, 34] on span "Sections" at bounding box center [250, 34] width 19 height 8
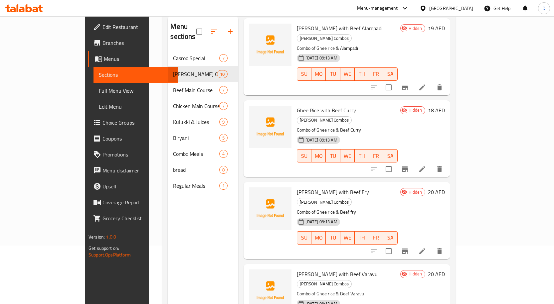
scroll to position [93, 0]
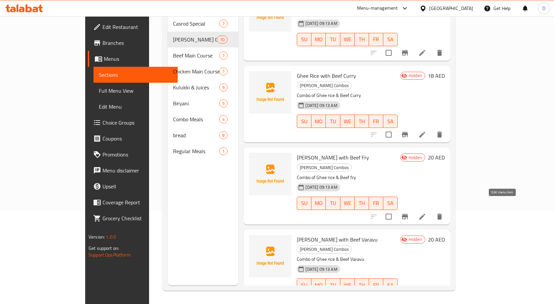
click at [426, 295] on icon at bounding box center [422, 299] width 8 height 8
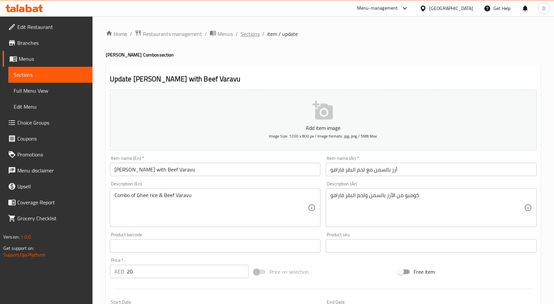
drag, startPoint x: 230, startPoint y: 22, endPoint x: 242, endPoint y: 30, distance: 14.3
click at [234, 25] on div "Home / Restaurants management / Menus / Sections / item / update Ghee Rice Comb…" at bounding box center [322, 243] width 461 height 454
click at [245, 31] on span "Sections" at bounding box center [250, 34] width 19 height 8
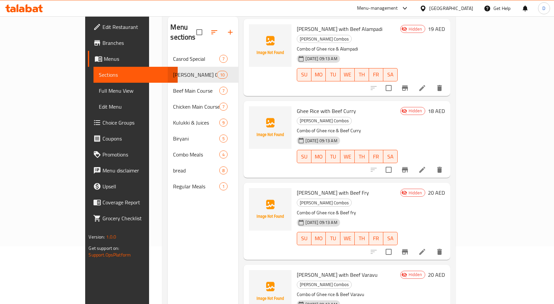
scroll to position [93, 0]
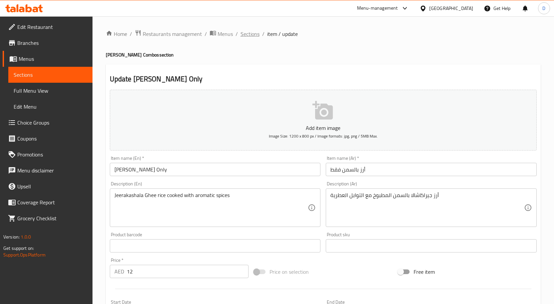
click at [242, 38] on span "Sections" at bounding box center [250, 34] width 19 height 8
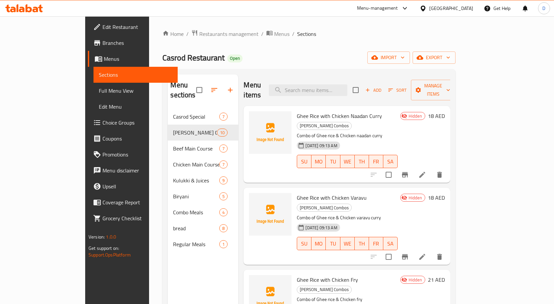
click at [93, 96] on link "Full Menu View" at bounding box center [135, 91] width 84 height 16
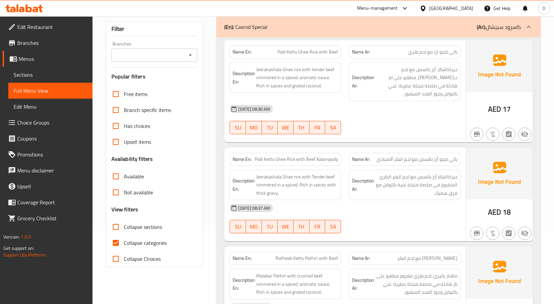
scroll to position [166, 0]
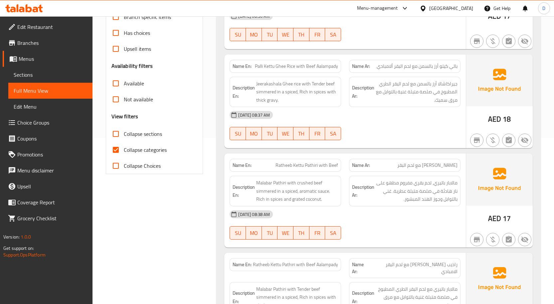
click at [119, 149] on input "Collapse categories" at bounding box center [116, 150] width 16 height 16
checkbox input "false"
click at [118, 134] on input "Collapse sections" at bounding box center [116, 134] width 16 height 16
checkbox input "true"
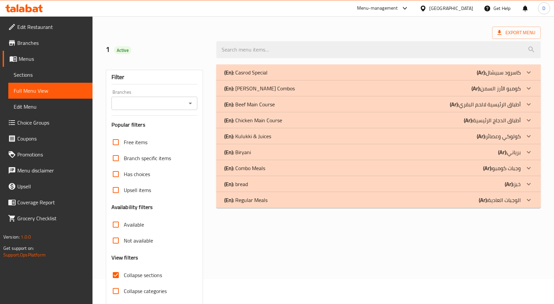
scroll to position [0, 0]
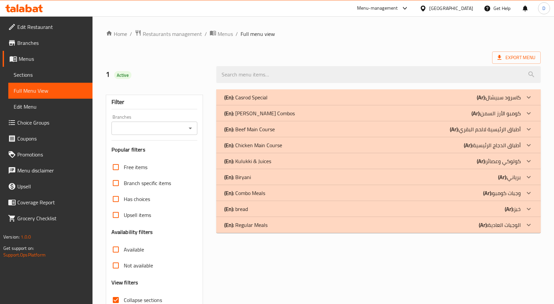
click at [487, 111] on p "(Ar): كومبو الأرز السمن" at bounding box center [495, 113] width 49 height 8
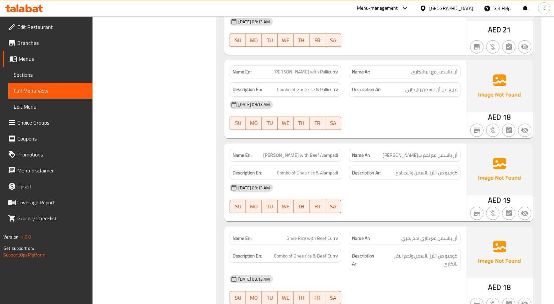
scroll to position [433, 0]
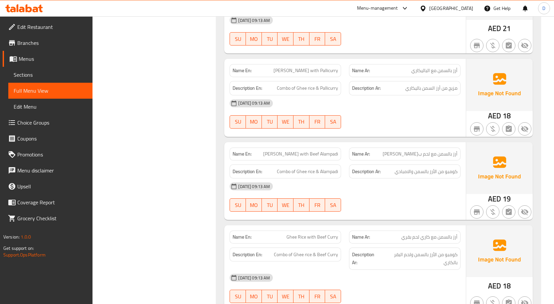
click at [321, 70] on span "Ghee Rice with Pallicurry" at bounding box center [305, 70] width 65 height 7
copy span "Ghee Rice with Pallicurry"
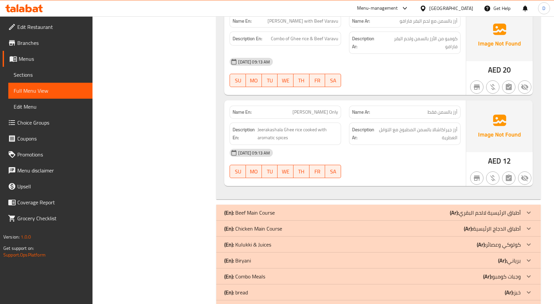
scroll to position [832, 0]
click at [47, 76] on span "Sections" at bounding box center [51, 75] width 74 height 8
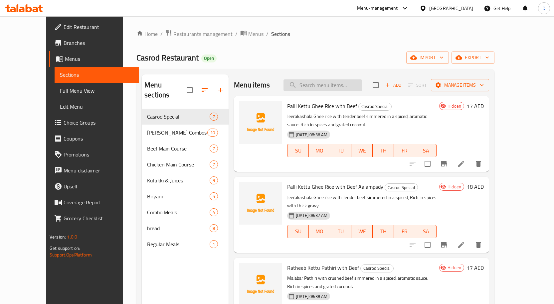
click at [362, 89] on input "search" at bounding box center [322, 86] width 79 height 12
paste input "Ghee Rice with Pallicurry"
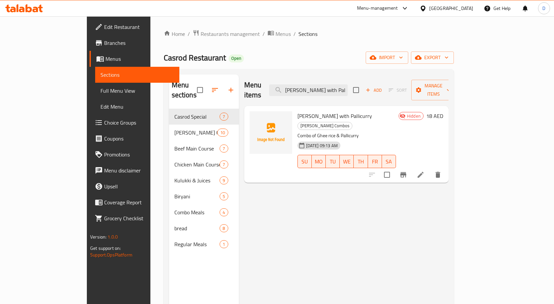
type input "Ghee Rice with Pallicurry"
click at [425, 171] on icon at bounding box center [421, 175] width 8 height 8
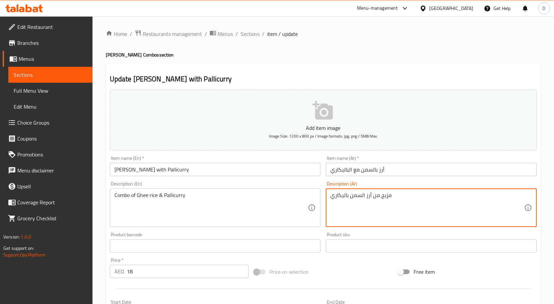
click at [385, 196] on textarea "مزيج من أرز السمن باليكاري" at bounding box center [427, 208] width 194 height 32
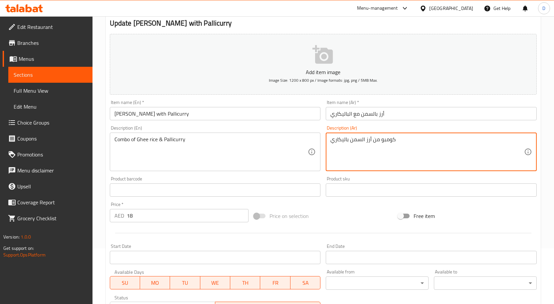
scroll to position [166, 0]
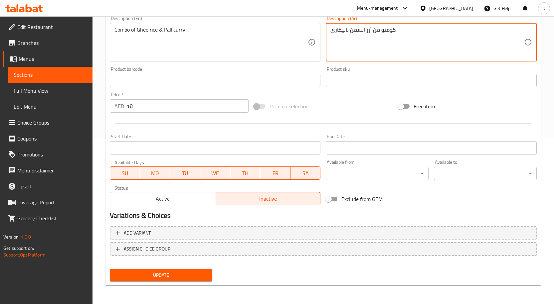
type textarea "كومبو من أرز السمن باليكاري"
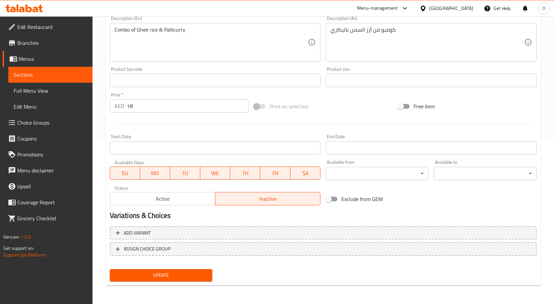
click at [155, 268] on div "Update" at bounding box center [161, 276] width 108 height 18
click at [183, 280] on span "Update" at bounding box center [161, 275] width 92 height 8
click at [29, 92] on span "Full Menu View" at bounding box center [51, 91] width 74 height 8
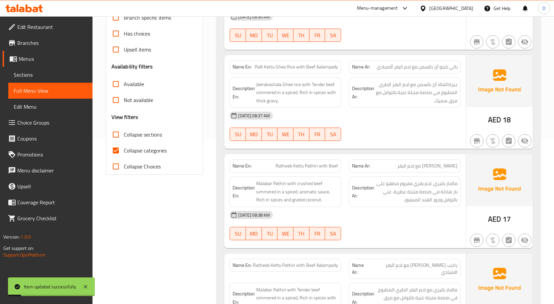
click at [135, 153] on span "Collapse categories" at bounding box center [145, 151] width 43 height 8
click at [124, 153] on input "Collapse categories" at bounding box center [116, 151] width 16 height 16
checkbox input "false"
click at [134, 134] on span "Collapse sections" at bounding box center [143, 135] width 38 height 8
click at [124, 134] on input "Collapse sections" at bounding box center [116, 135] width 16 height 16
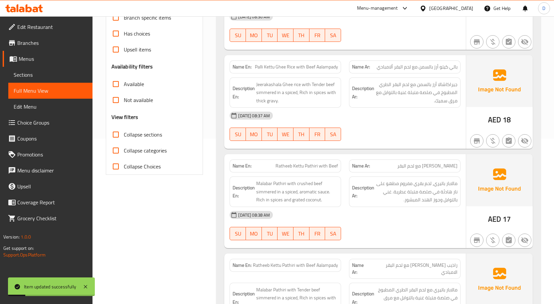
checkbox input "true"
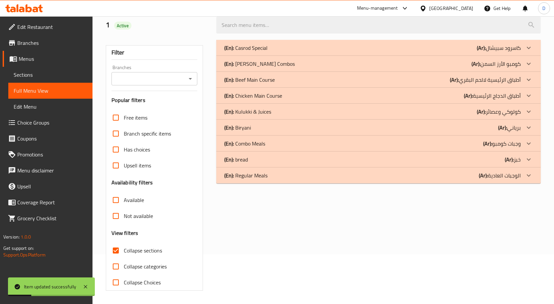
scroll to position [50, 0]
click at [508, 66] on p "(Ar): كومبو الأرز السمن" at bounding box center [495, 64] width 49 height 8
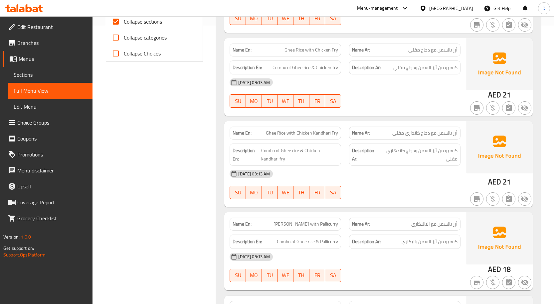
scroll to position [316, 0]
